Goal: Information Seeking & Learning: Learn about a topic

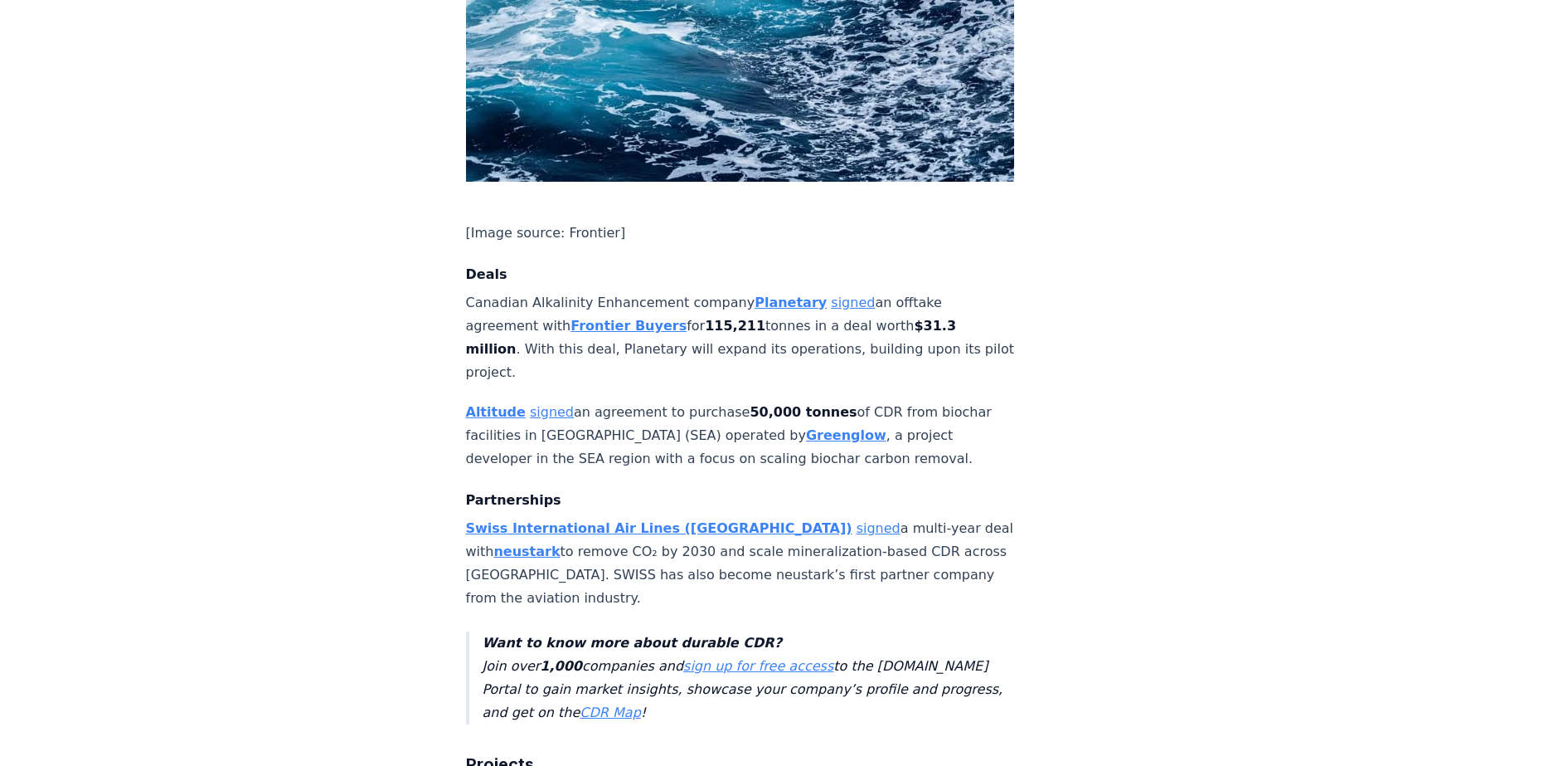
scroll to position [1058, 0]
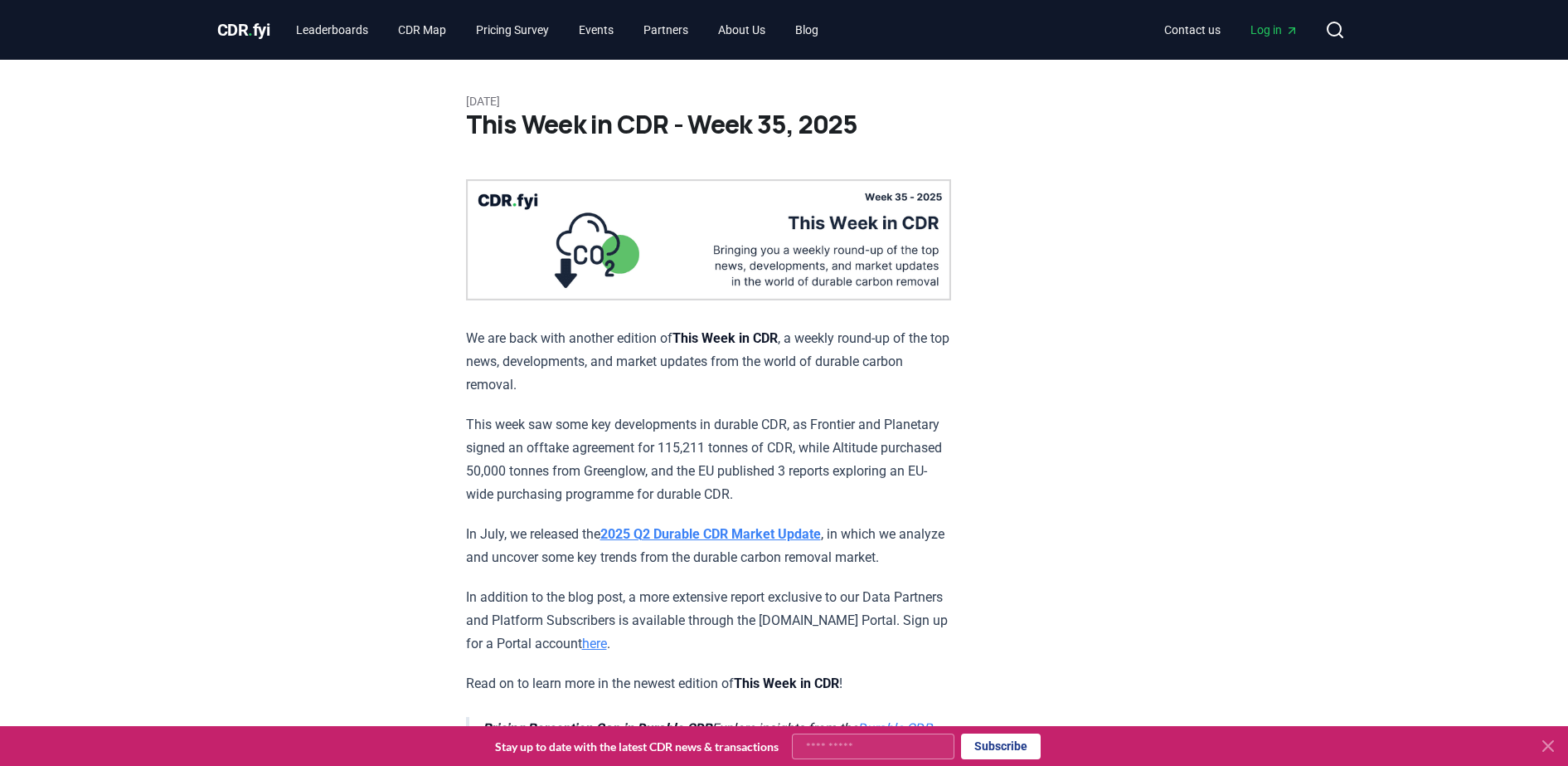
click at [240, 33] on span "CDR . fyi" at bounding box center [244, 29] width 53 height 20
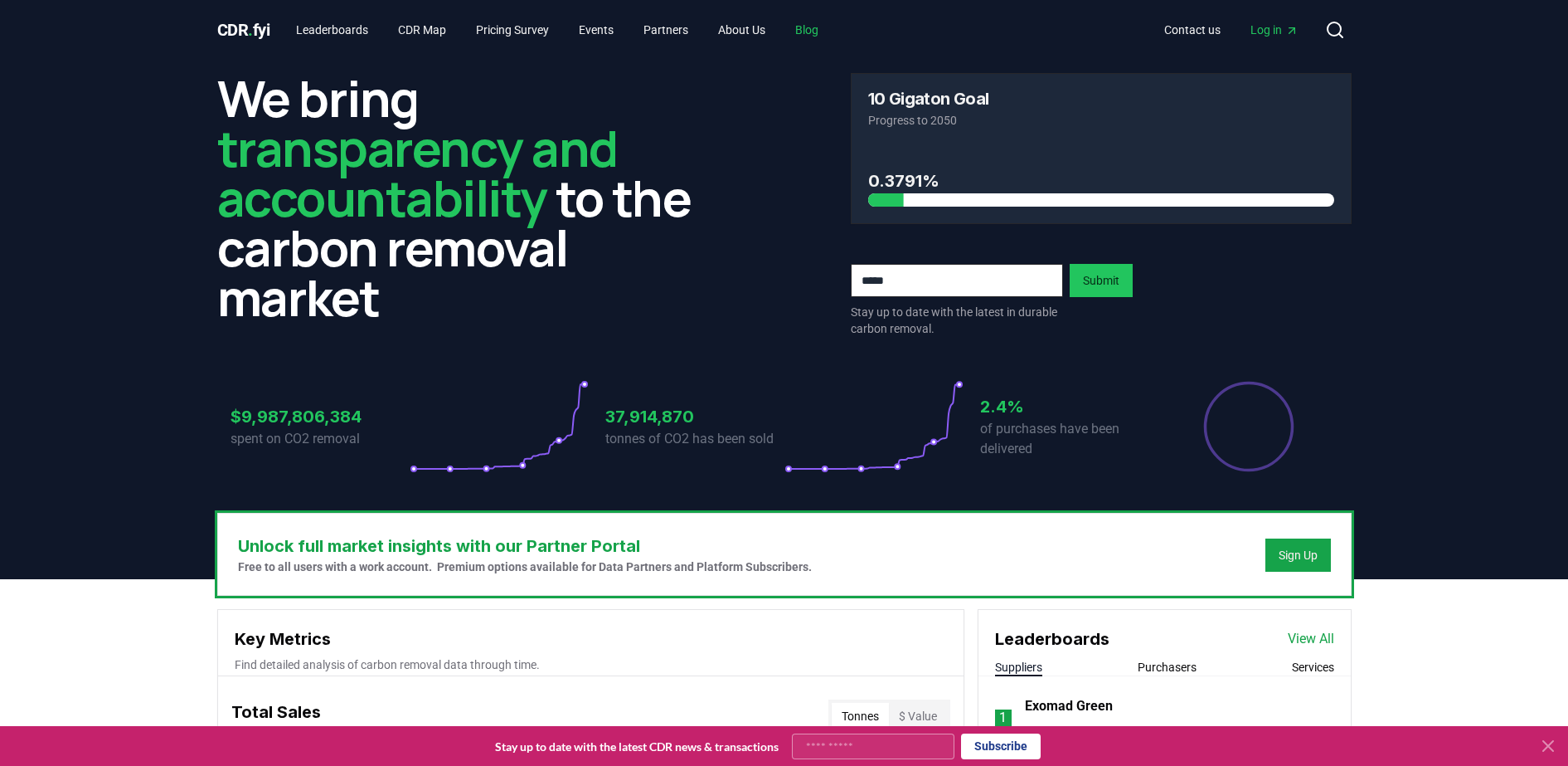
click at [831, 31] on link "Blog" at bounding box center [807, 30] width 49 height 30
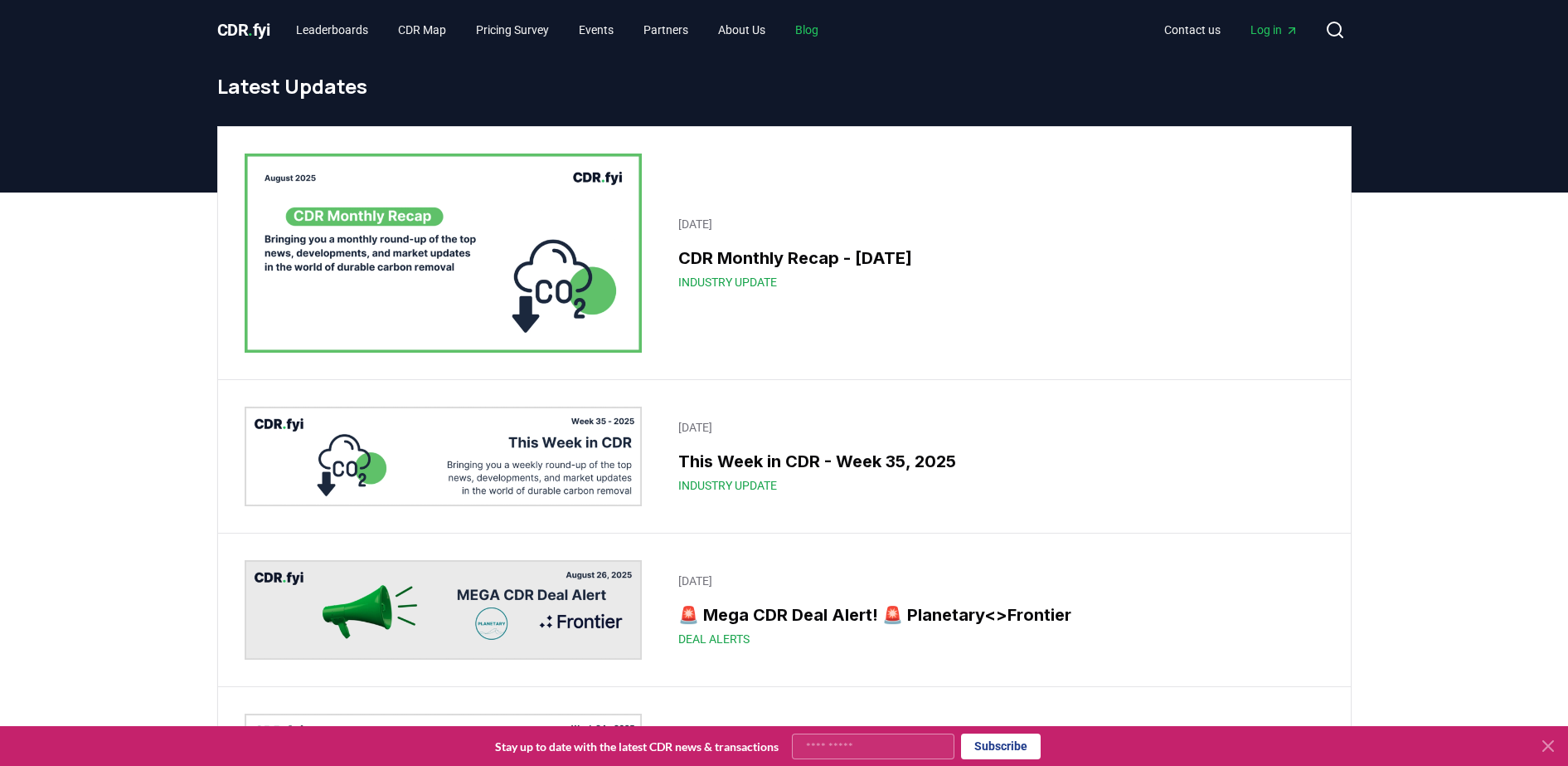
click at [828, 32] on link "Blog" at bounding box center [807, 30] width 49 height 30
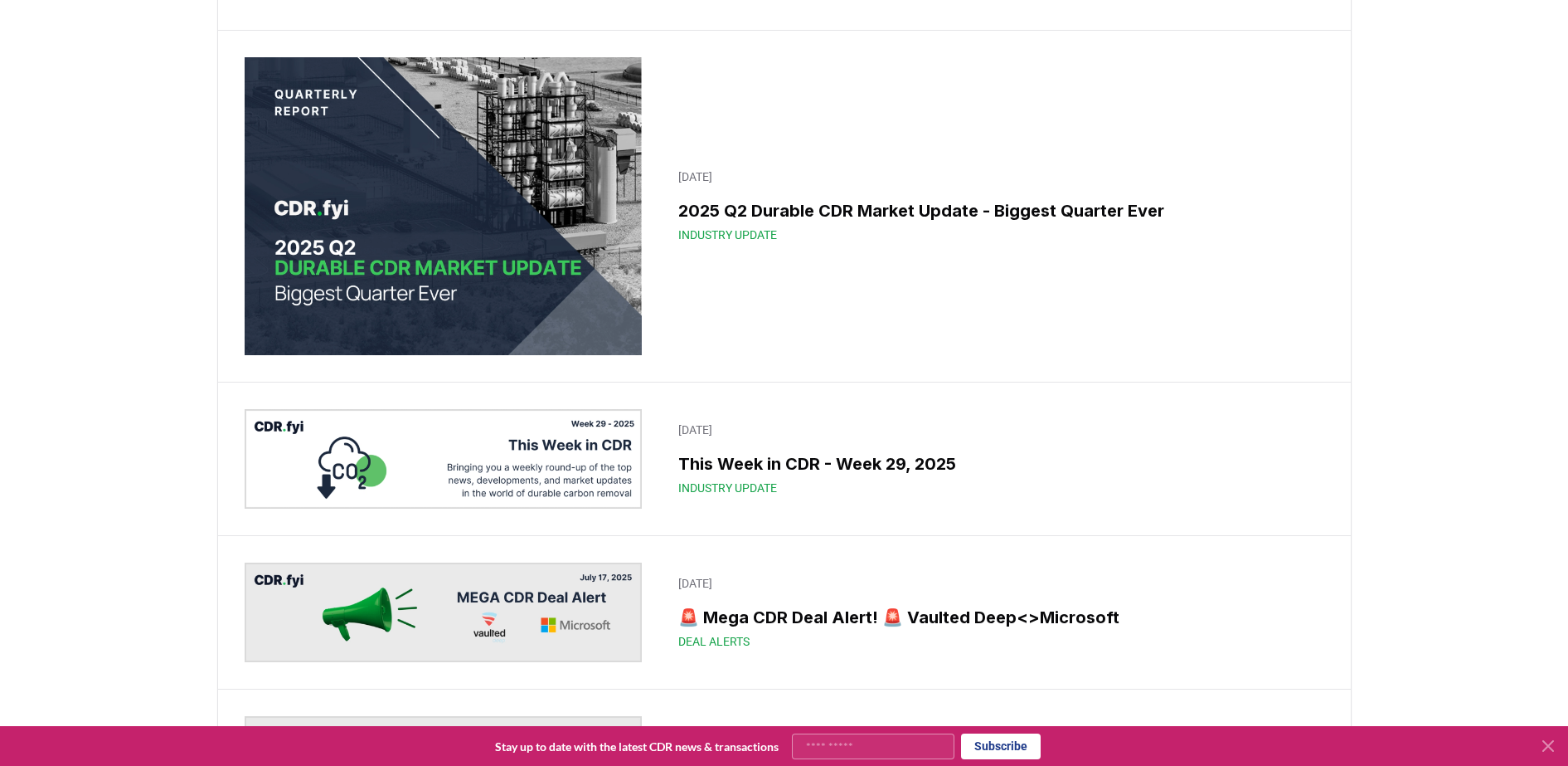
scroll to position [1553, 0]
click at [581, 302] on img at bounding box center [443, 205] width 398 height 299
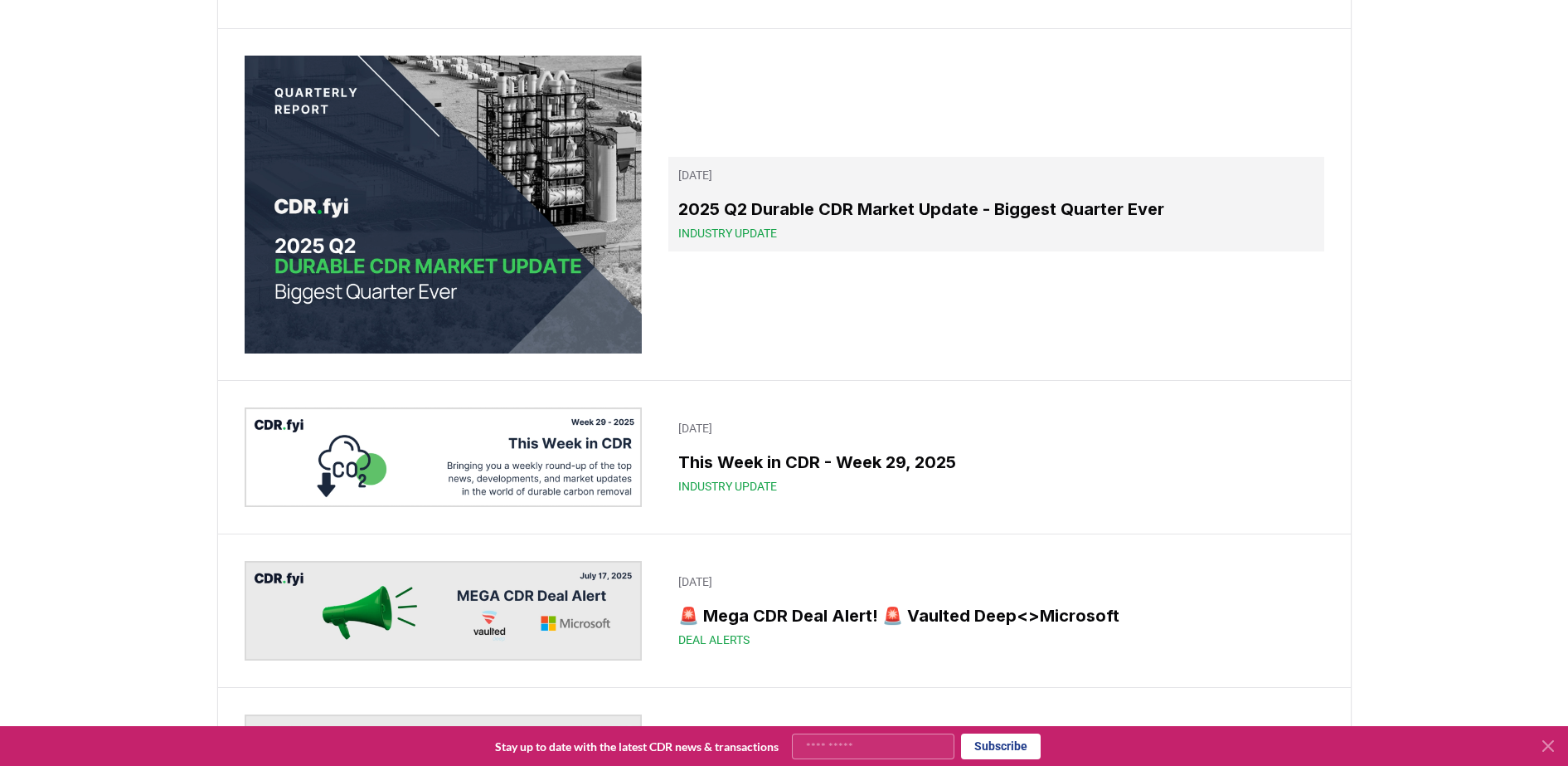
click at [755, 222] on h3 "2025 Q2 Durable CDR Market Update - Biggest Quarter Ever" at bounding box center [995, 208] width 635 height 25
